Goal: Find specific page/section: Find specific page/section

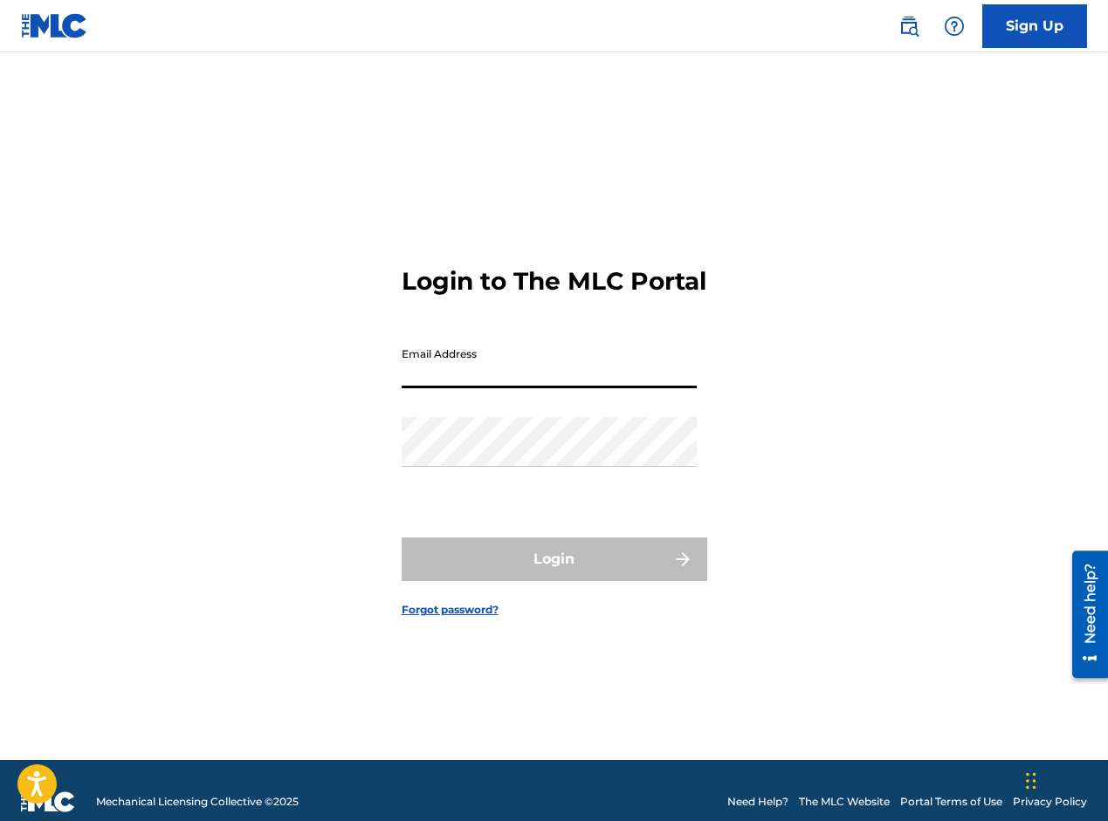
click at [517, 388] on input "Email Address" at bounding box center [548, 364] width 295 height 50
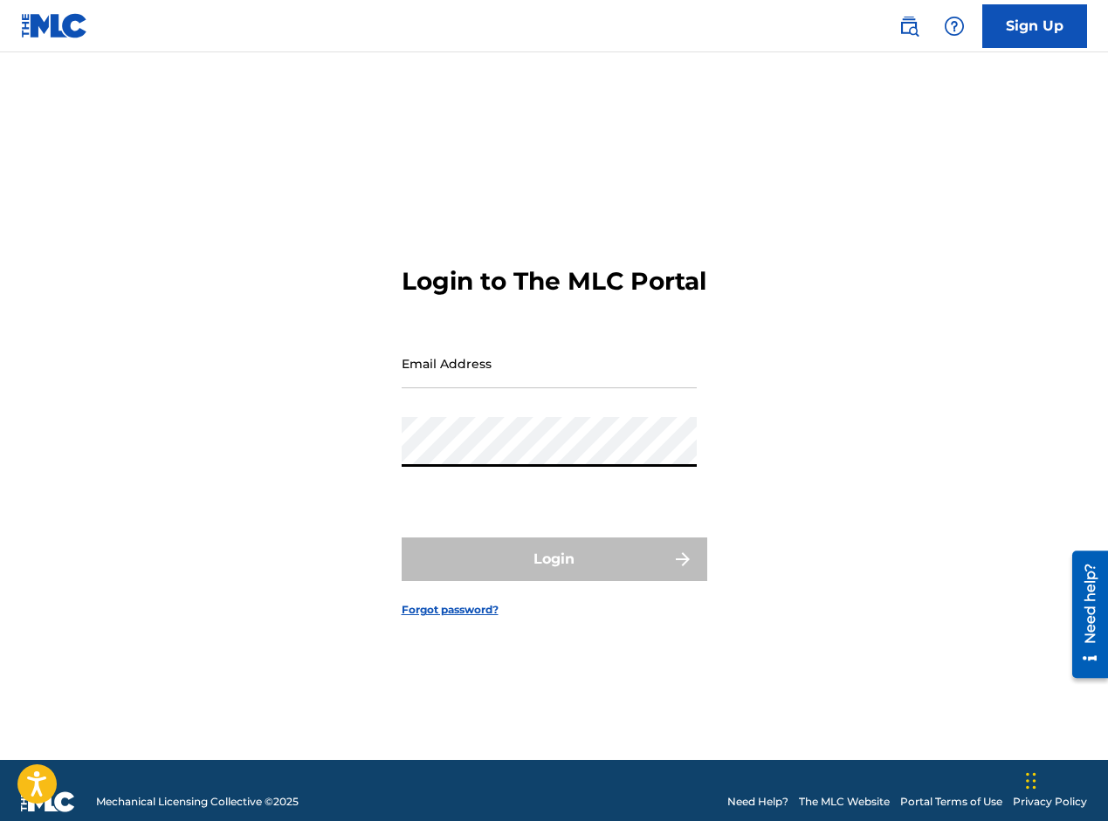
type input "[EMAIL_ADDRESS][DOMAIN_NAME]"
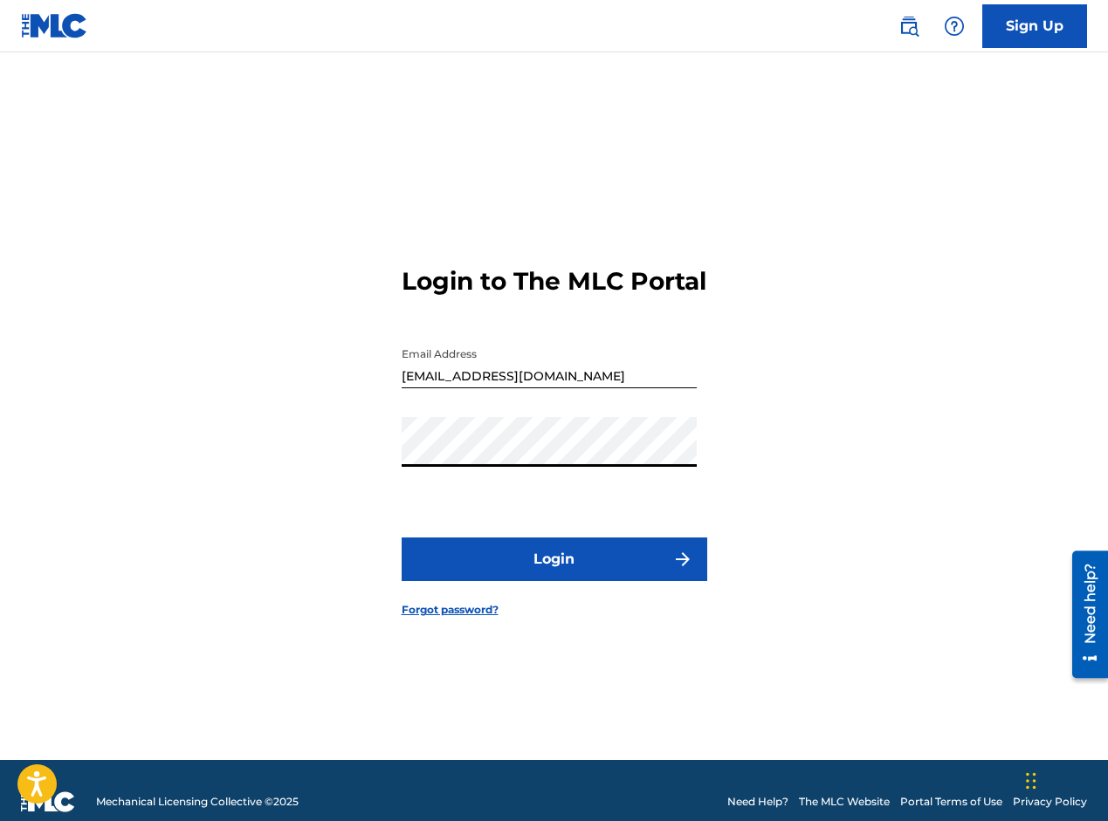
click at [571, 567] on button "Login" at bounding box center [553, 560] width 305 height 44
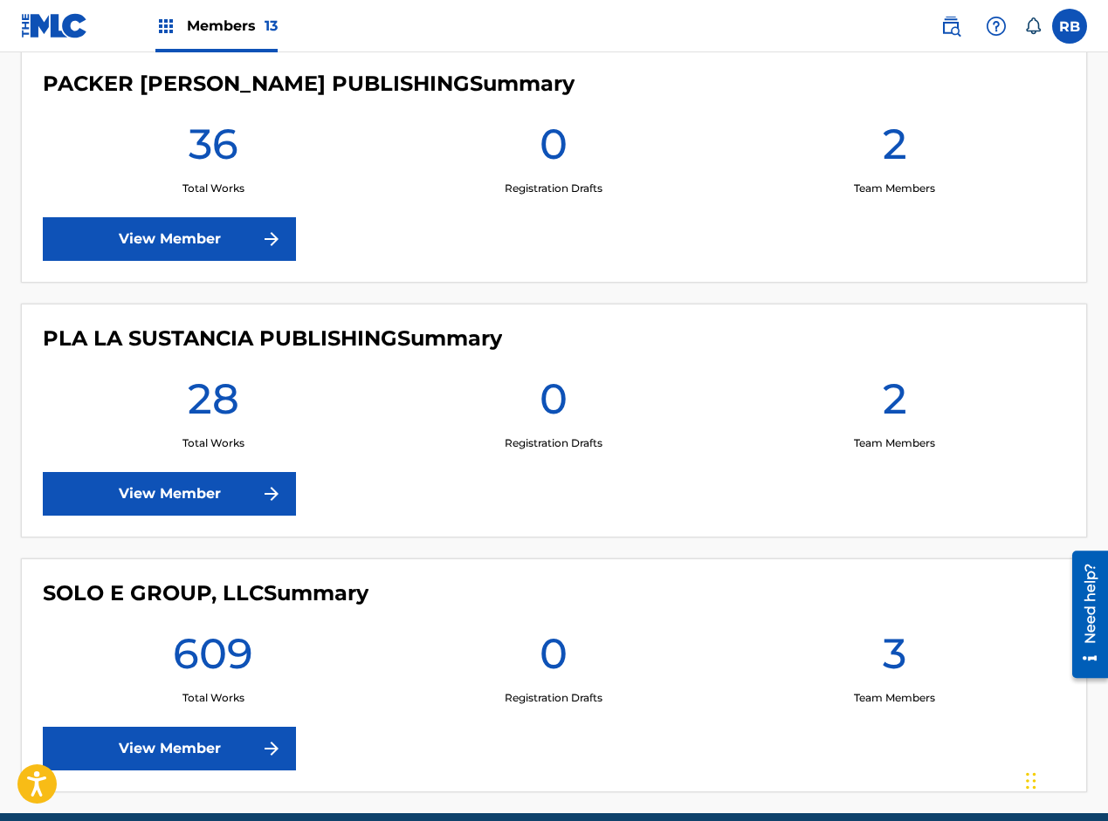
scroll to position [3131, 0]
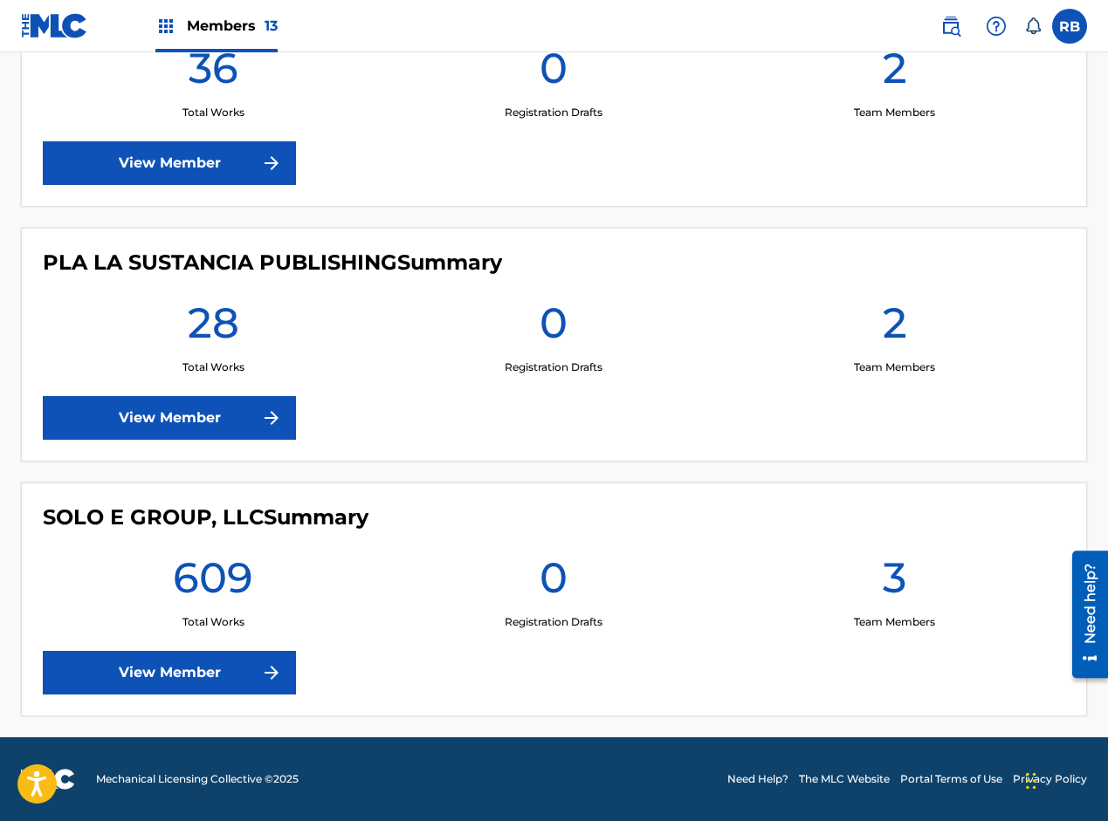
click at [230, 677] on link "View Member" at bounding box center [169, 673] width 253 height 44
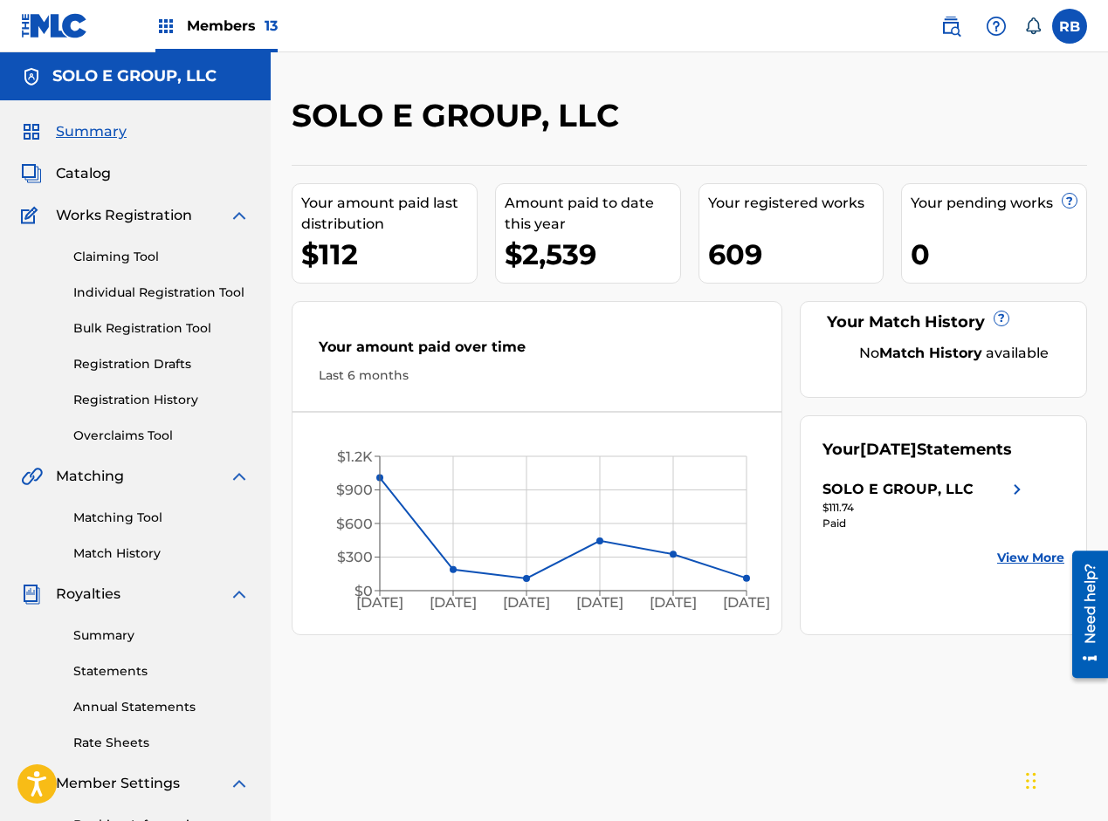
click at [73, 166] on span "Catalog" at bounding box center [83, 173] width 55 height 21
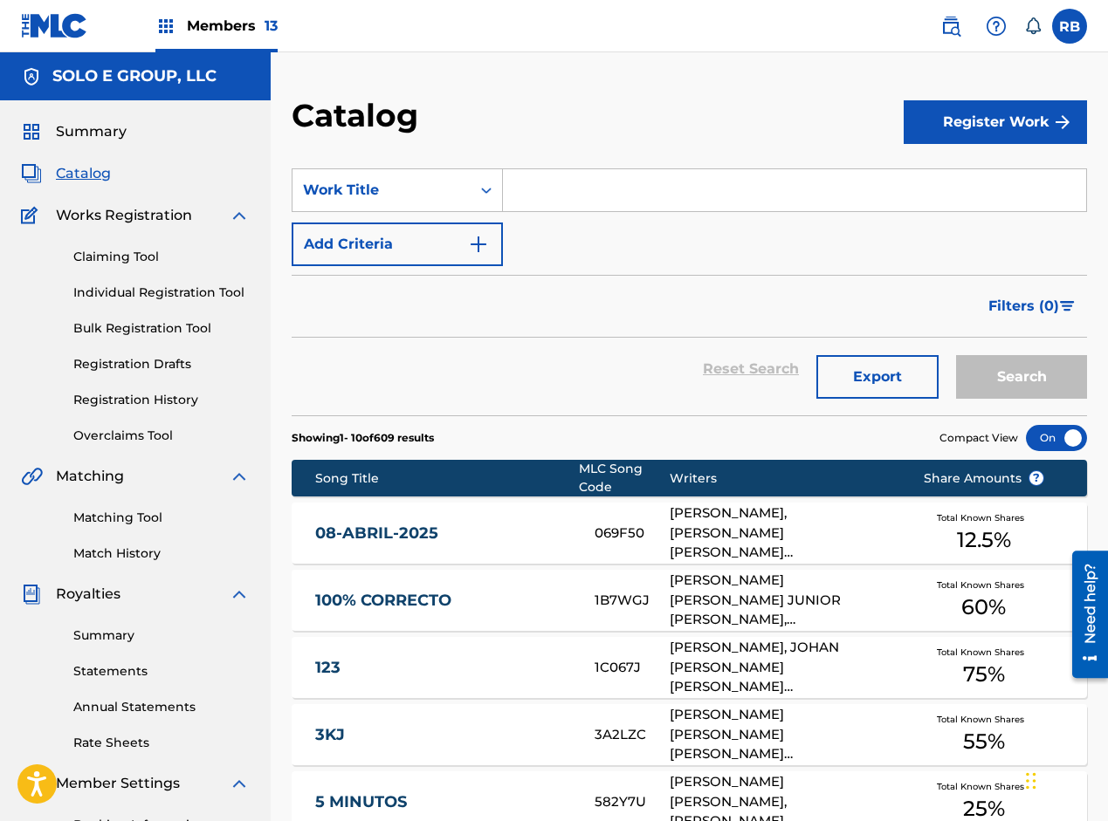
click at [540, 193] on input "Search Form" at bounding box center [794, 190] width 583 height 42
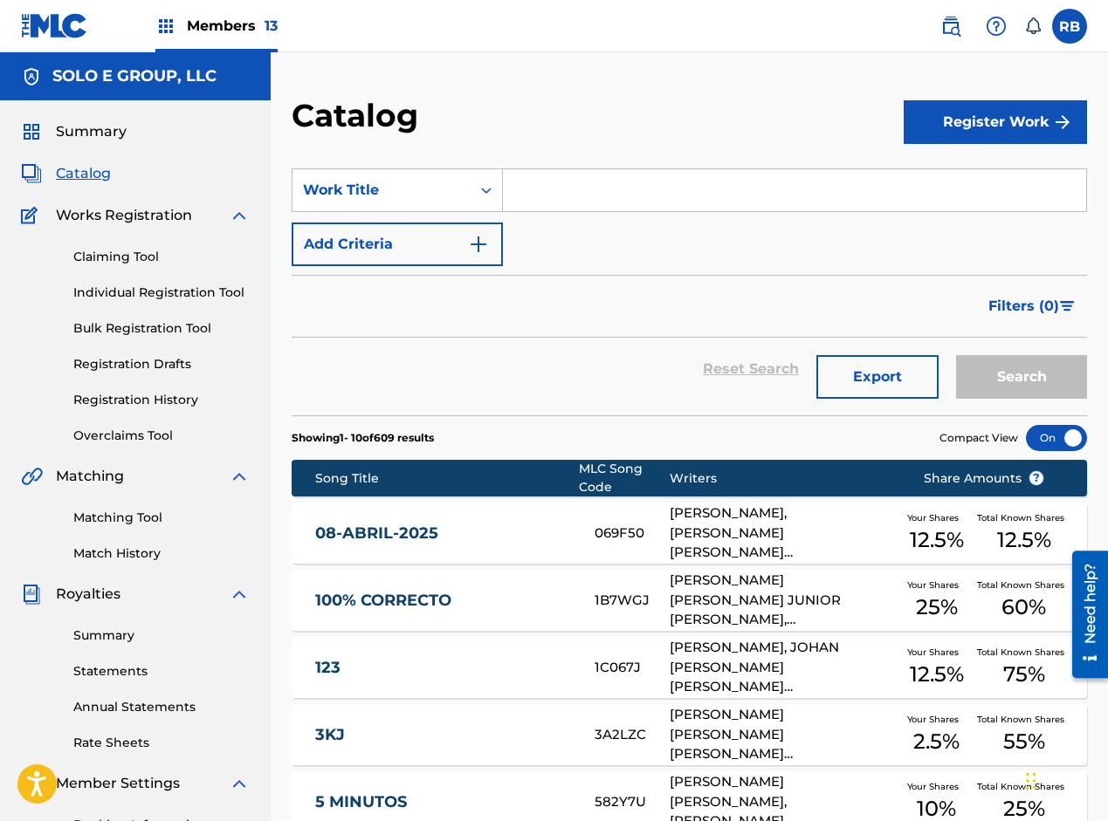
paste input "[PERSON_NAME]"
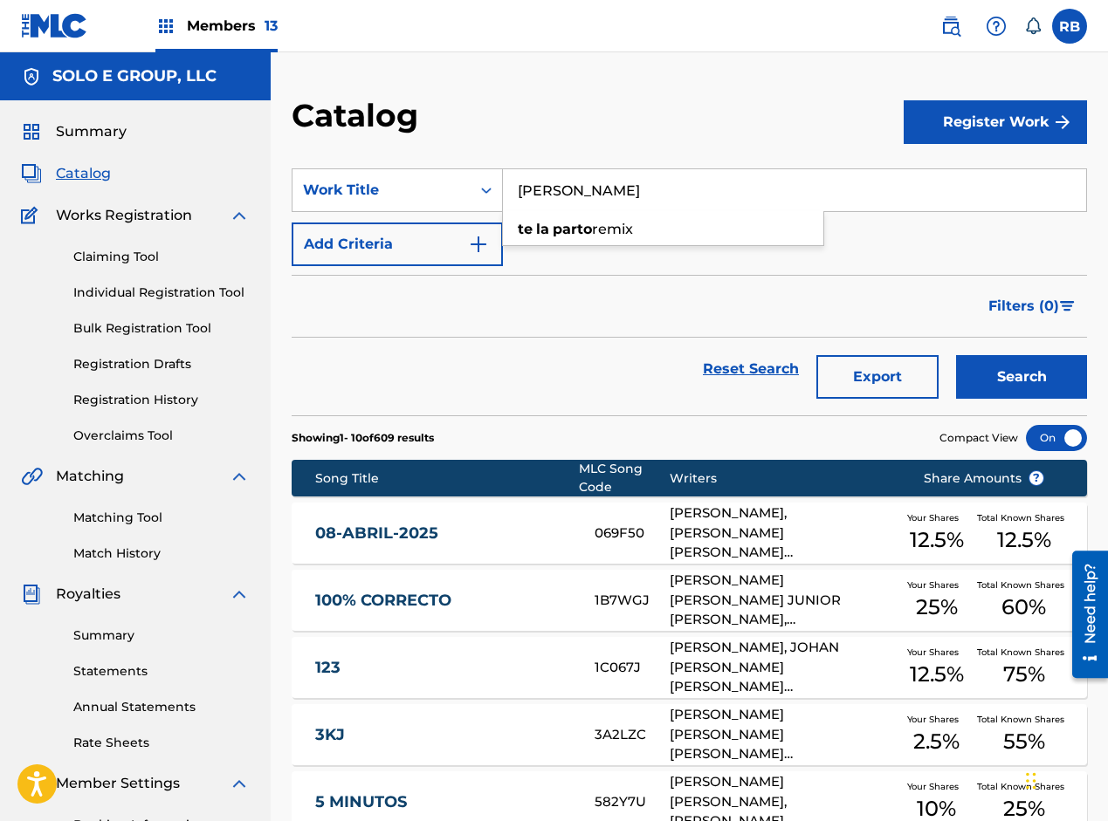
type input "[PERSON_NAME]"
click at [1038, 387] on button "Search" at bounding box center [1021, 377] width 131 height 44
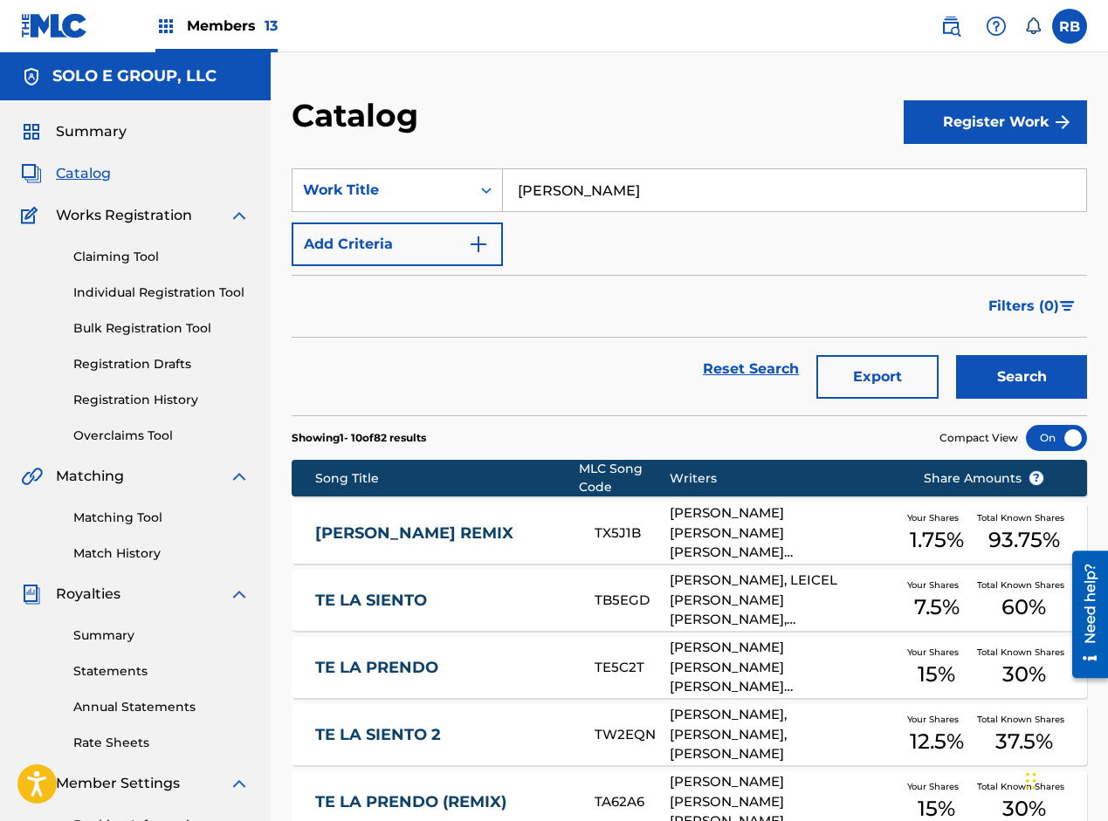
click at [533, 538] on link "[PERSON_NAME] REMIX" at bounding box center [442, 534] width 255 height 20
